Goal: Navigation & Orientation: Find specific page/section

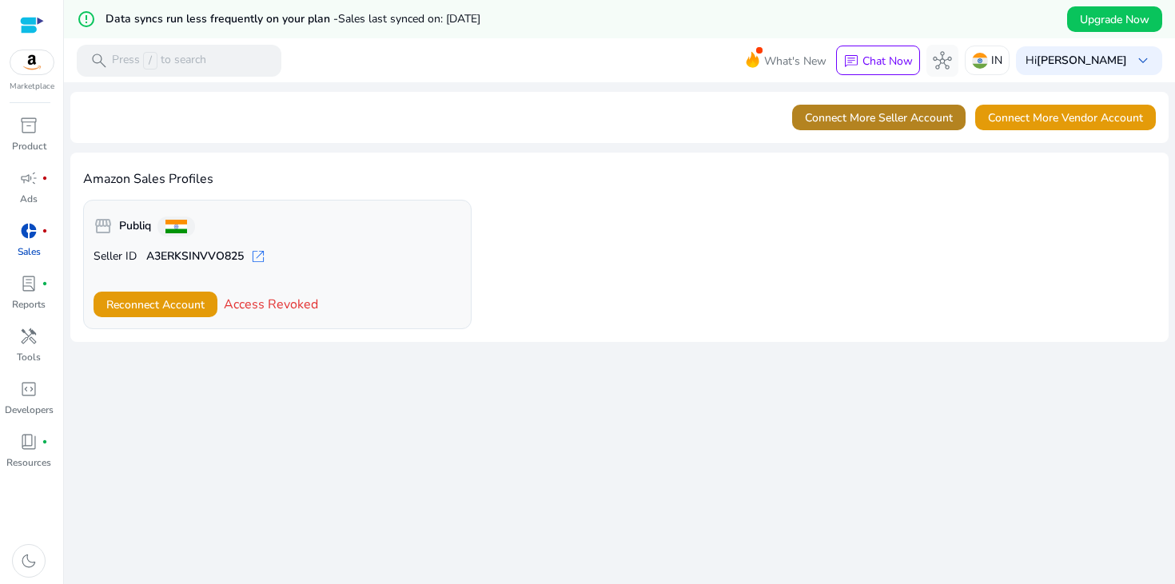
click at [917, 114] on span "Connect More Seller Account" at bounding box center [879, 117] width 148 height 17
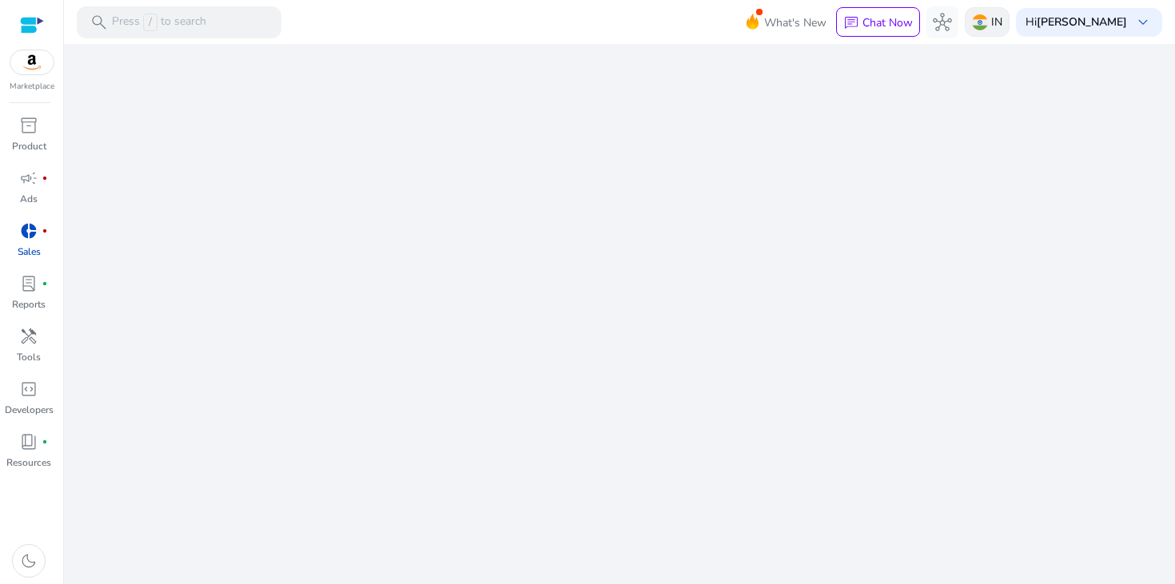
click at [991, 16] on p "IN" at bounding box center [996, 22] width 11 height 28
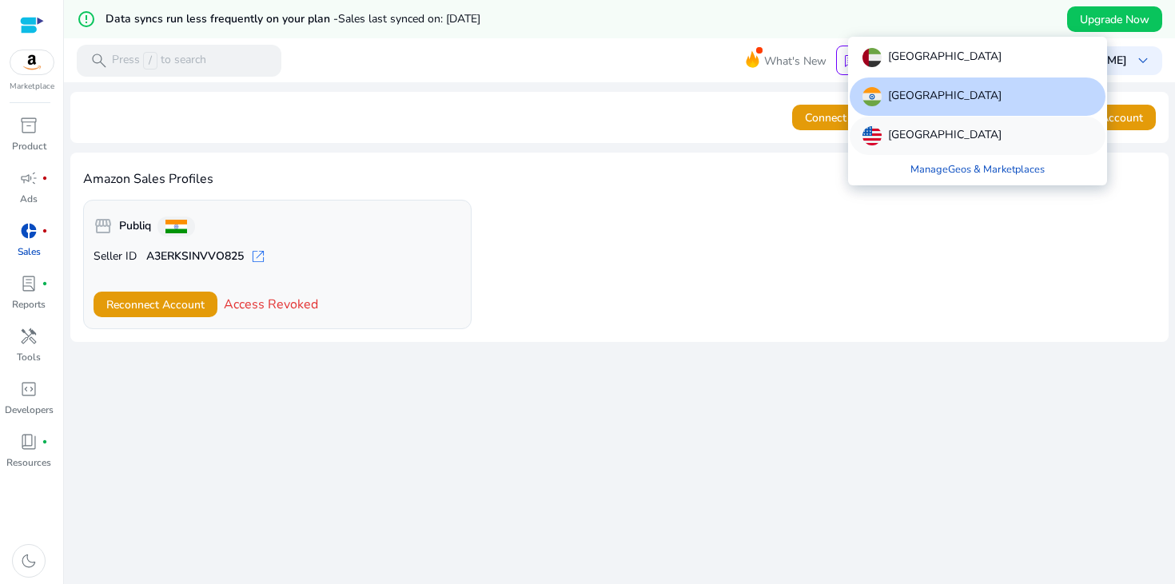
click at [895, 133] on p "[GEOGRAPHIC_DATA]" at bounding box center [944, 135] width 113 height 19
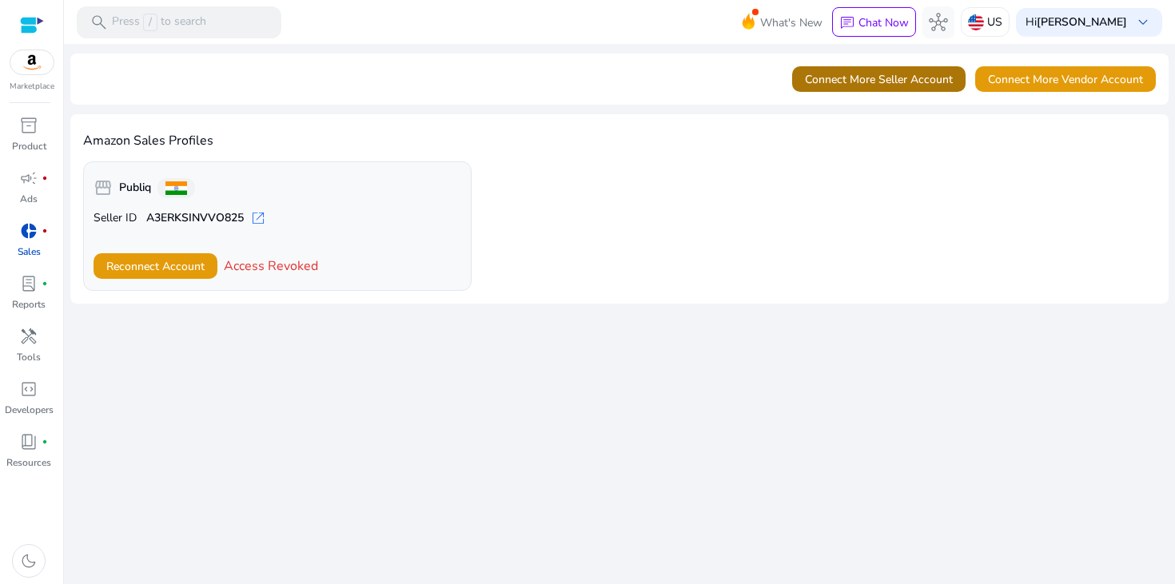
click at [871, 84] on span "Connect More Seller Account" at bounding box center [879, 79] width 148 height 17
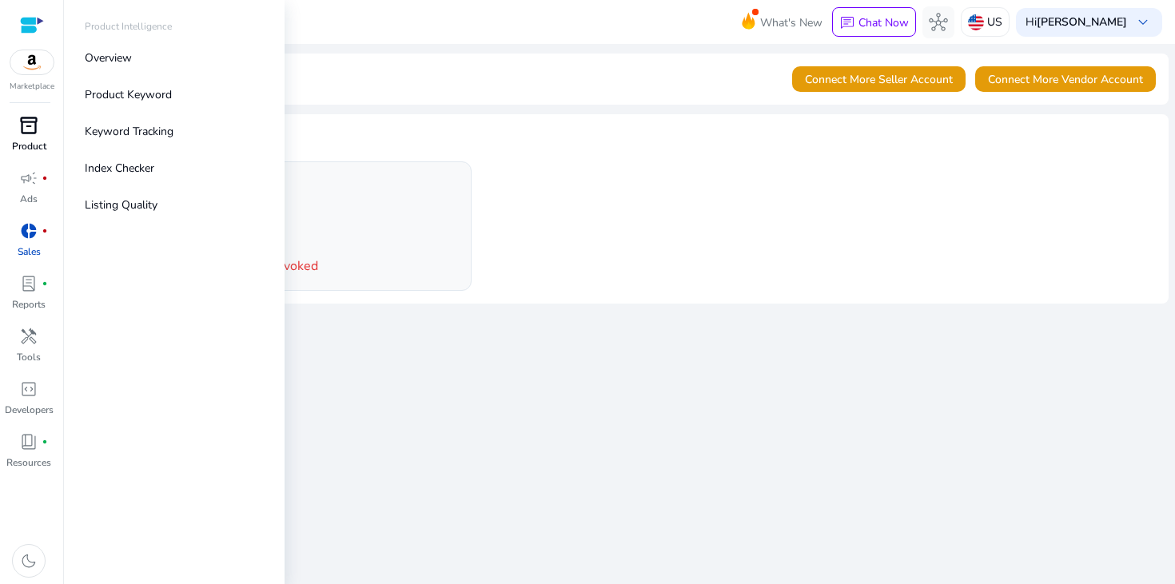
click at [31, 124] on span "inventory_2" at bounding box center [28, 125] width 19 height 19
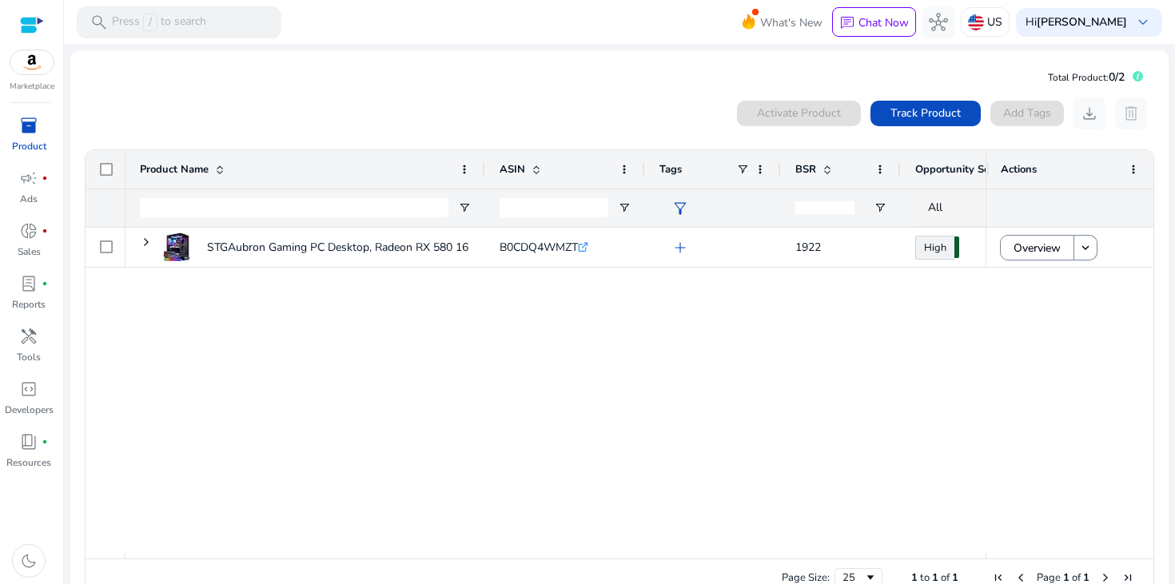
click at [475, 500] on div "STGAubron Gaming PC Desktop, Radeon RX 580 16G GDDR5, Intel Core... B0CDQ4WMZT …" at bounding box center [555, 390] width 860 height 325
